Goal: Find specific page/section: Find specific page/section

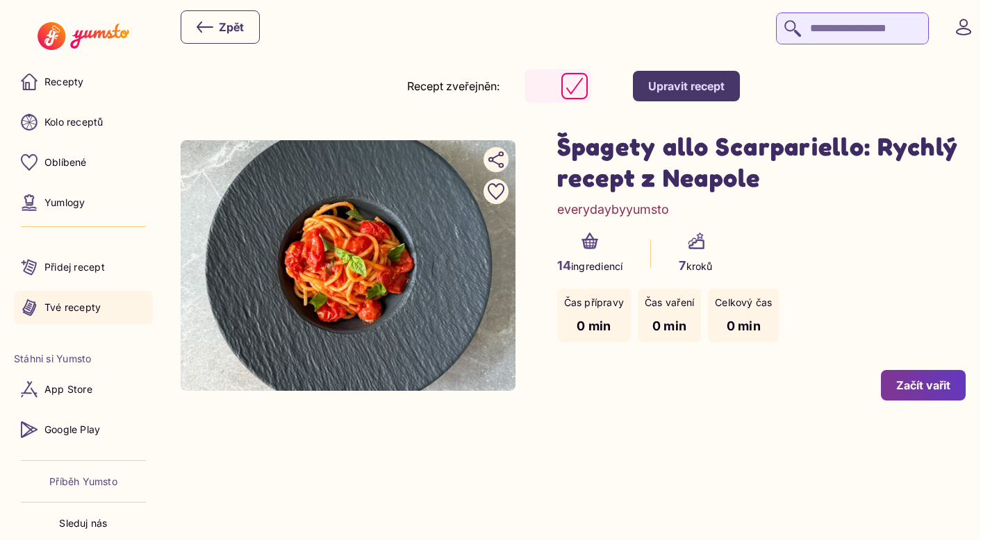
click at [67, 304] on p "Tvé recepty" at bounding box center [72, 308] width 56 height 14
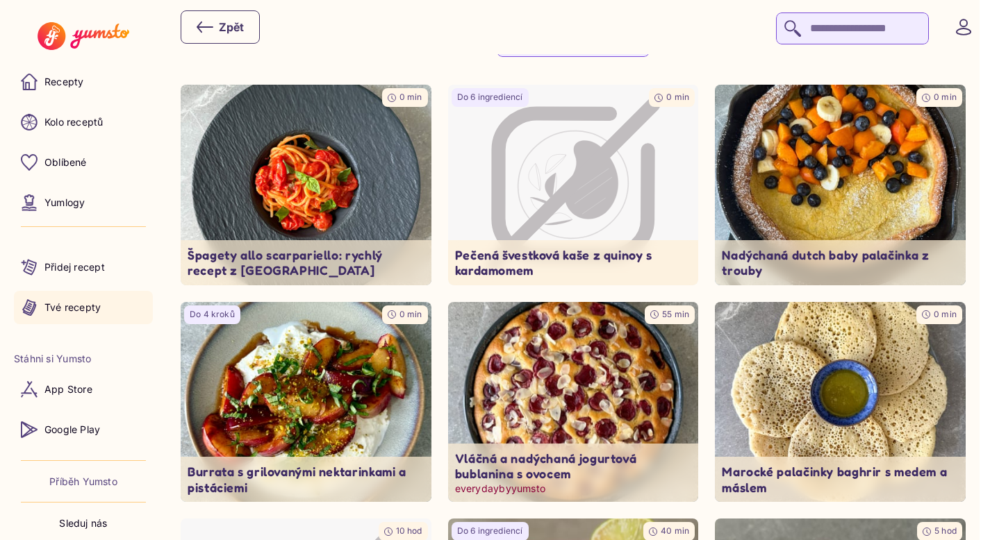
scroll to position [92, 0]
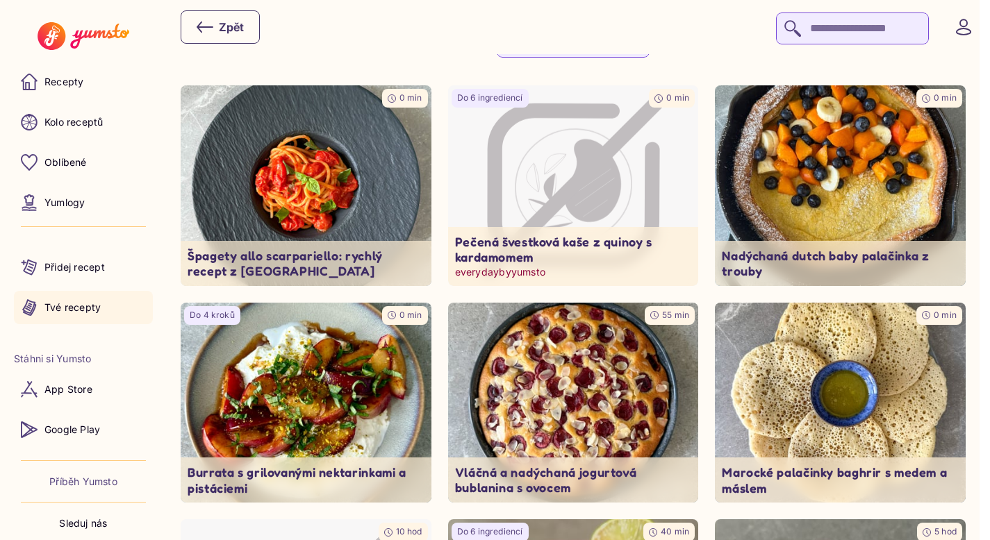
click at [554, 179] on icon "Image not available" at bounding box center [548, 188] width 11 height 28
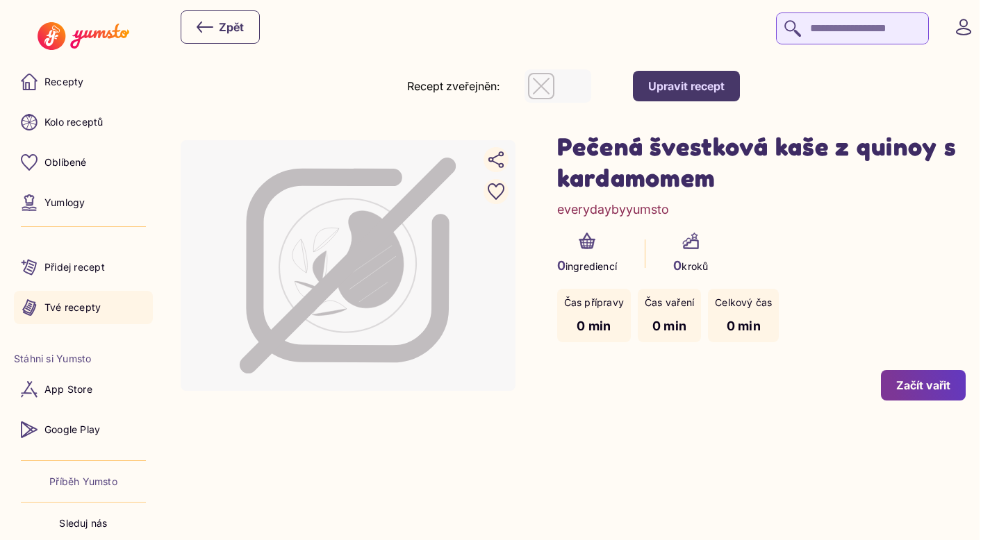
click at [103, 302] on link "Tvé recepty" at bounding box center [83, 307] width 139 height 33
